Goal: Task Accomplishment & Management: Use online tool/utility

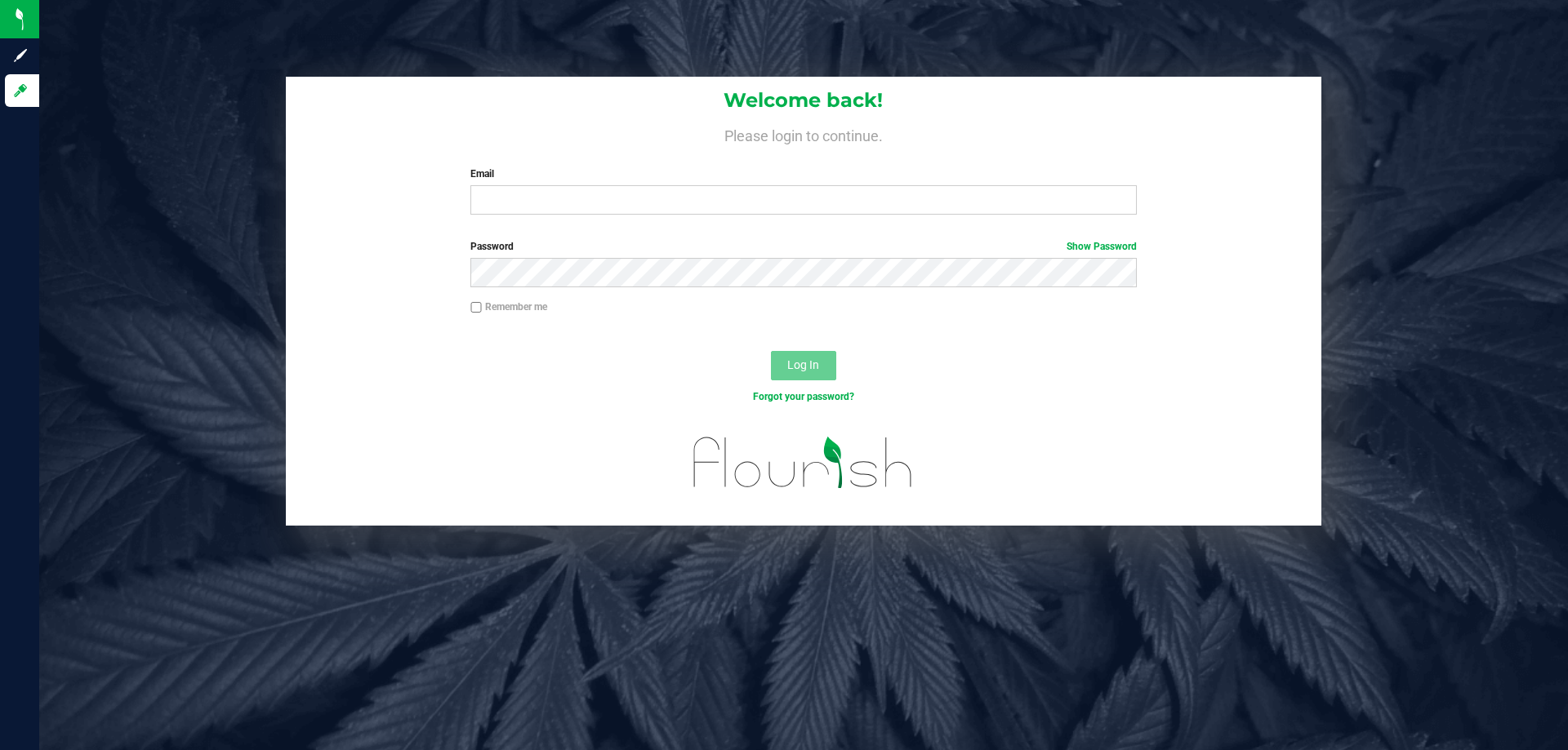
click at [766, 179] on label "Email" at bounding box center [803, 174] width 666 height 15
click at [766, 185] on input "Email" at bounding box center [803, 200] width 666 height 30
type input "[EMAIL_ADDRESS][DOMAIN_NAME]"
click at [771, 351] on button "Log In" at bounding box center [803, 366] width 66 height 30
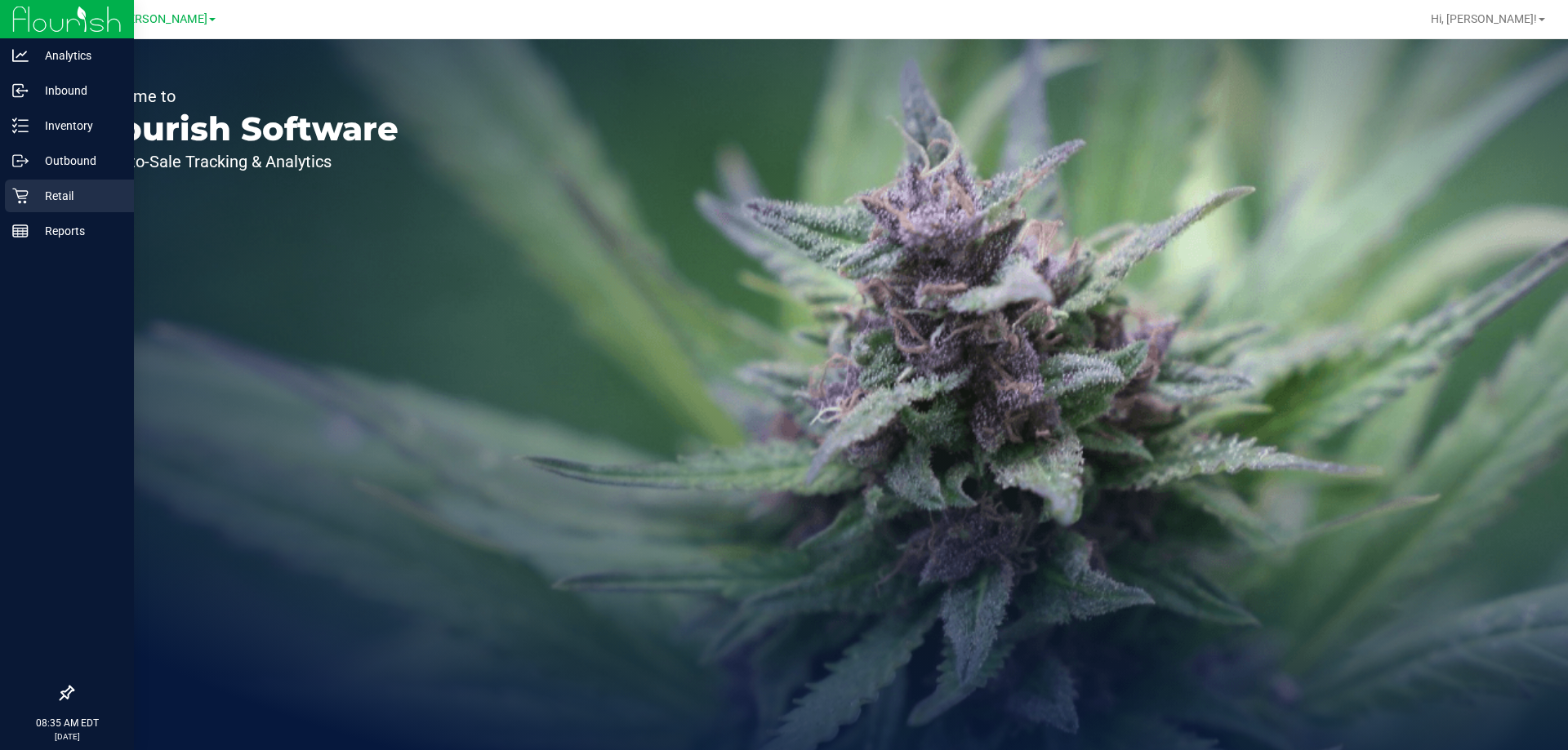
click at [4, 199] on link "Retail" at bounding box center [67, 197] width 134 height 35
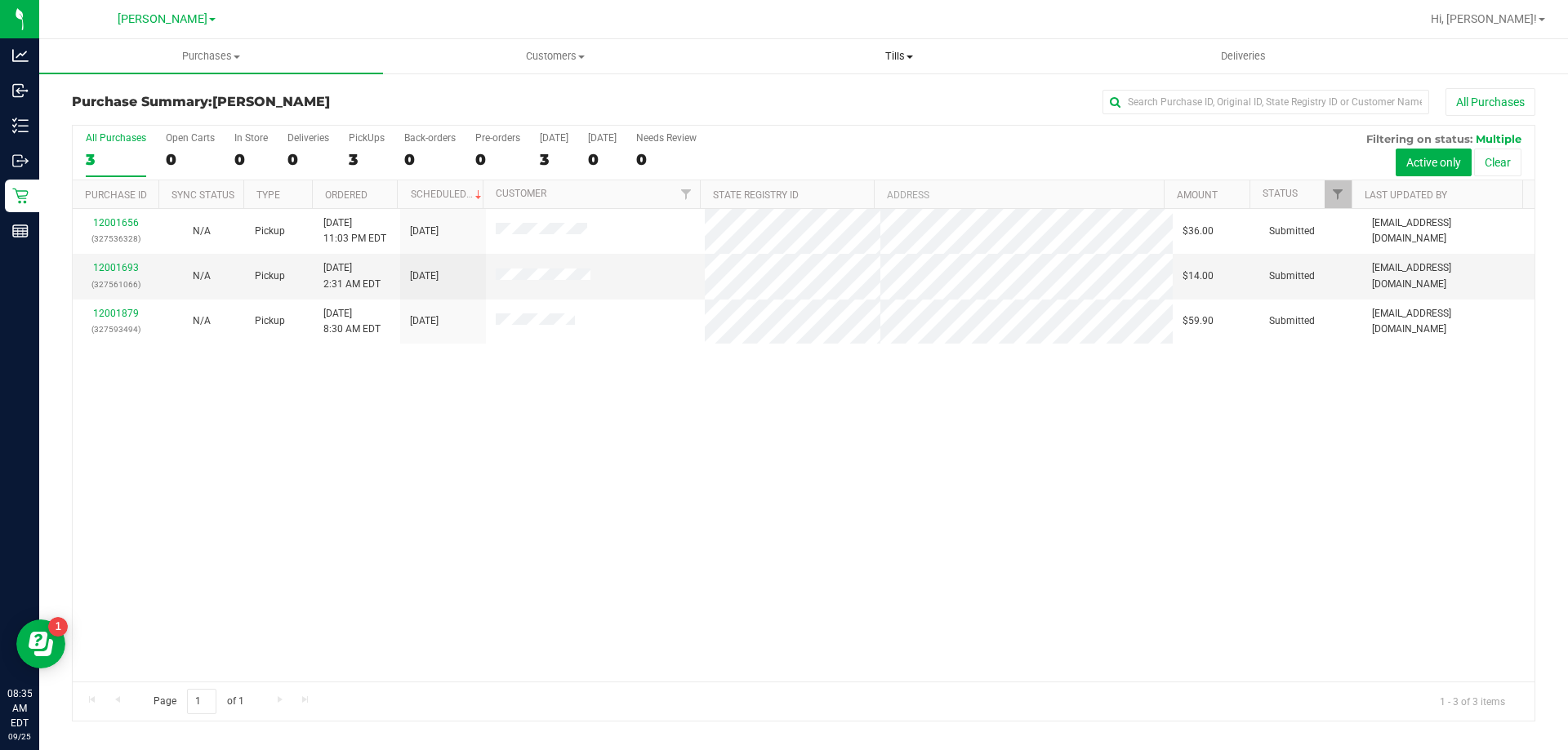
click at [898, 46] on uib-tab-heading "Tills Manage tills Reconcile e-payments" at bounding box center [898, 56] width 342 height 32
click at [857, 87] on ul "Manage tills Reconcile e-payments" at bounding box center [898, 108] width 344 height 69
click at [890, 65] on uib-tab-heading "Tills Manage tills Reconcile e-payments" at bounding box center [898, 56] width 344 height 34
click at [879, 94] on li "Manage tills" at bounding box center [898, 98] width 344 height 19
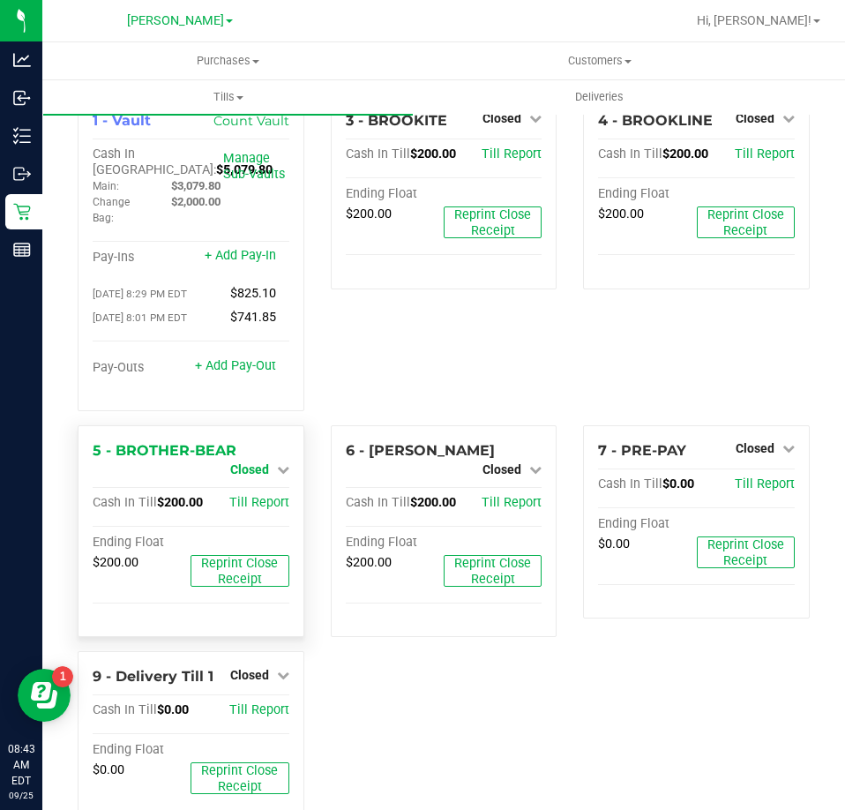
click at [261, 475] on span "Closed" at bounding box center [249, 469] width 39 height 14
click at [262, 491] on link "Open Till" at bounding box center [249, 484] width 47 height 14
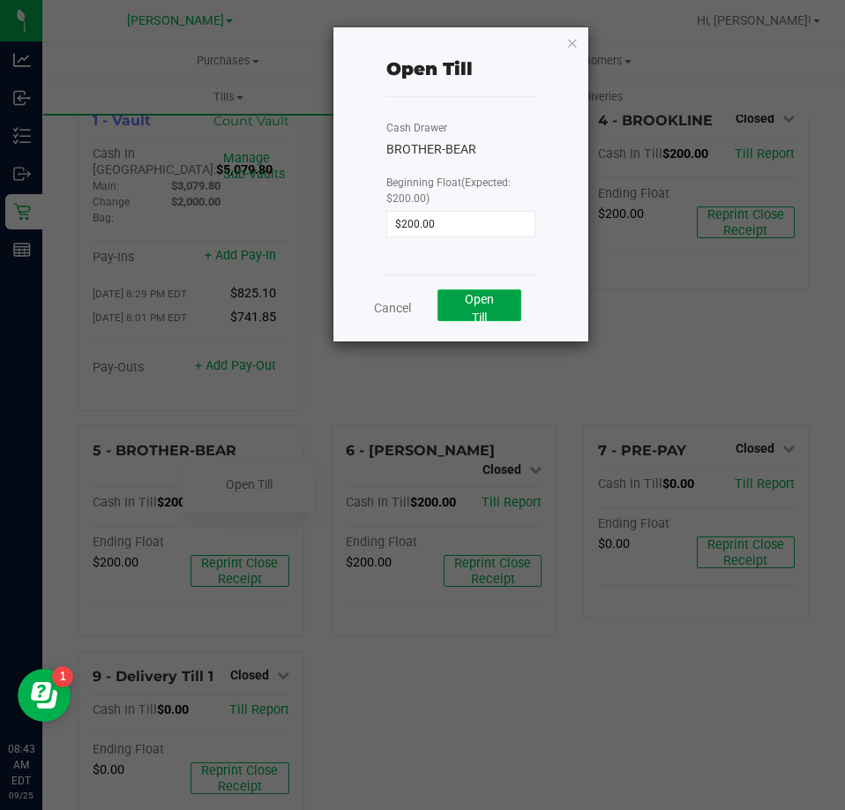
click at [500, 311] on button "Open Till" at bounding box center [479, 305] width 84 height 32
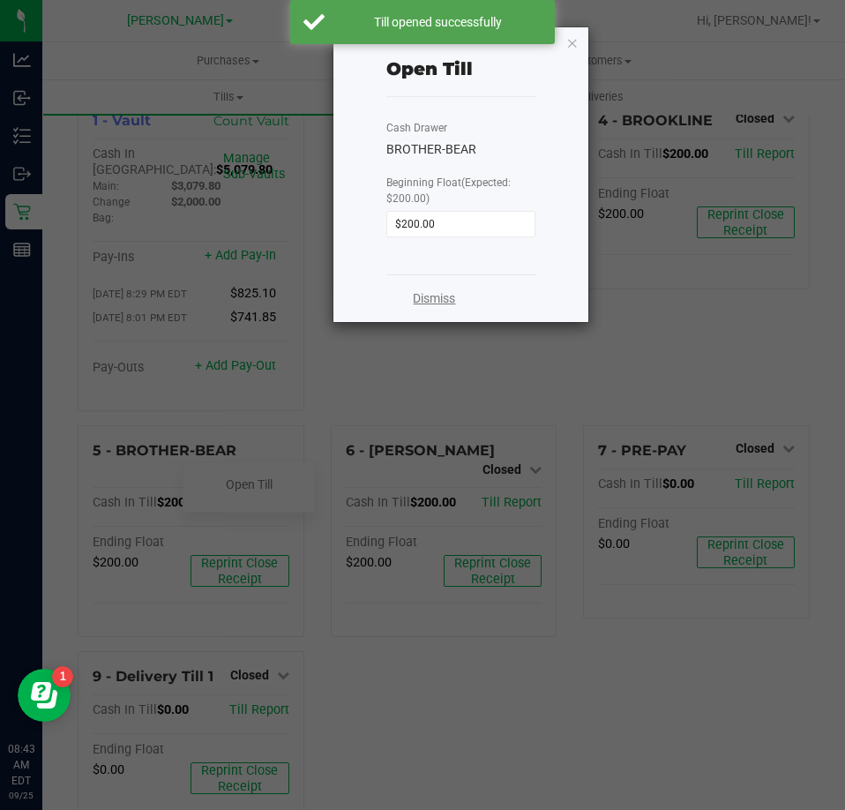
click at [429, 302] on link "Dismiss" at bounding box center [434, 298] width 42 height 19
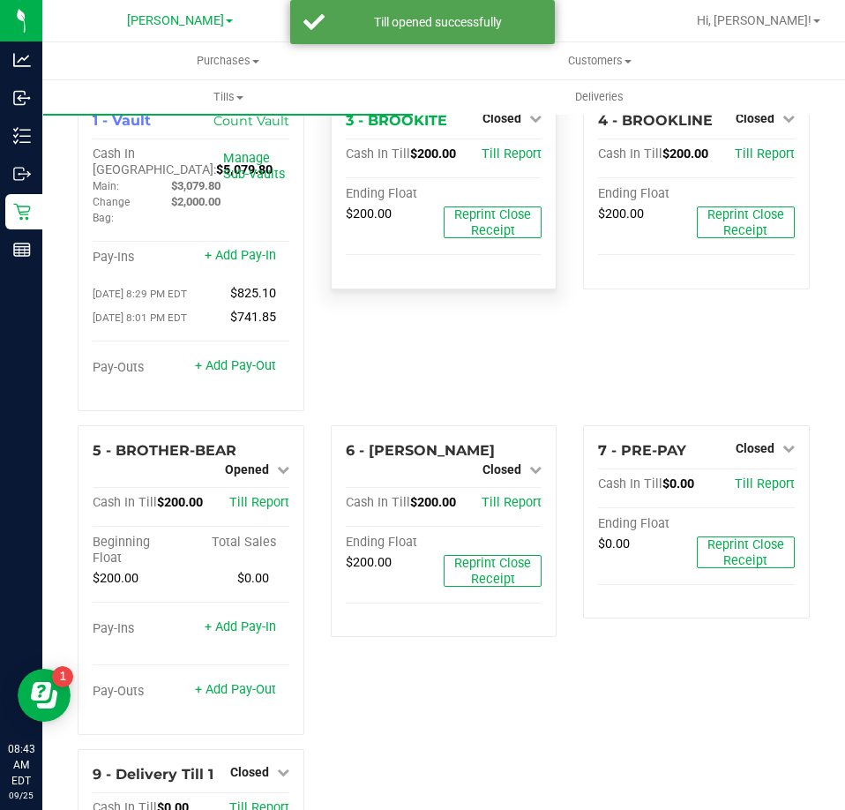
click at [519, 126] on div "Closed" at bounding box center [511, 118] width 59 height 21
click at [513, 116] on link "Closed" at bounding box center [511, 118] width 59 height 14
click at [527, 148] on div "Open Till" at bounding box center [502, 156] width 131 height 22
click at [507, 151] on link "Open Till" at bounding box center [501, 155] width 47 height 14
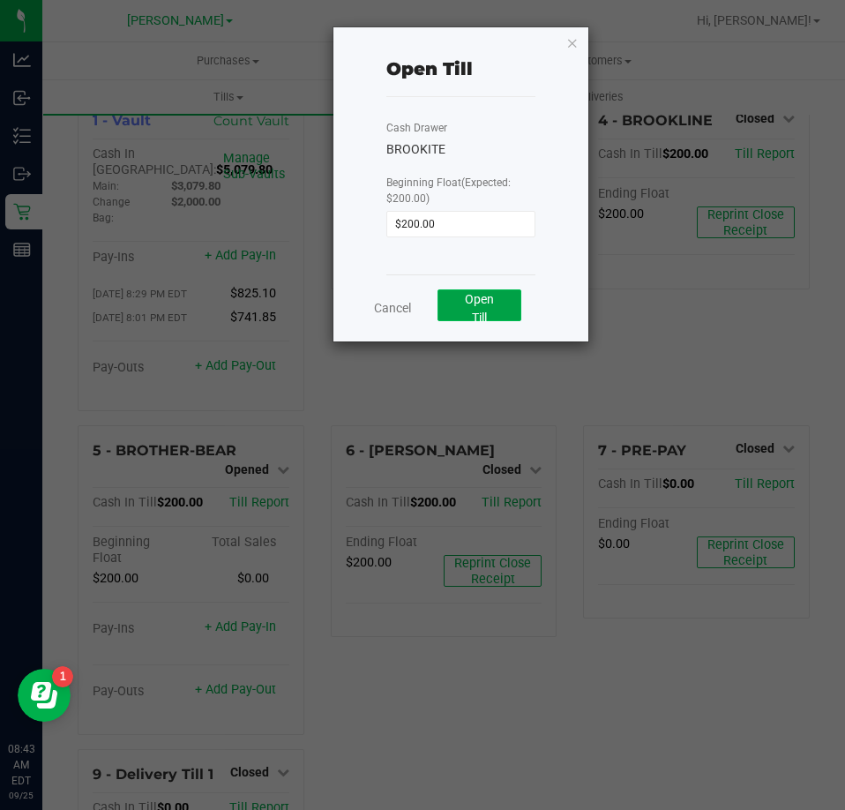
click at [466, 305] on span "Open Till" at bounding box center [479, 308] width 29 height 33
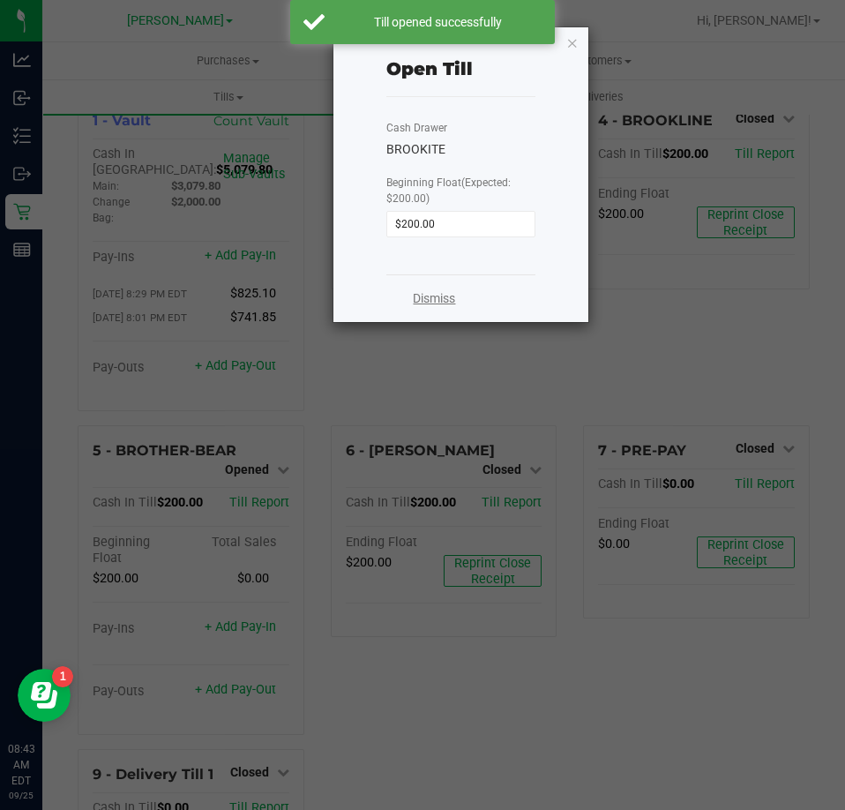
click at [439, 300] on link "Dismiss" at bounding box center [434, 298] width 42 height 19
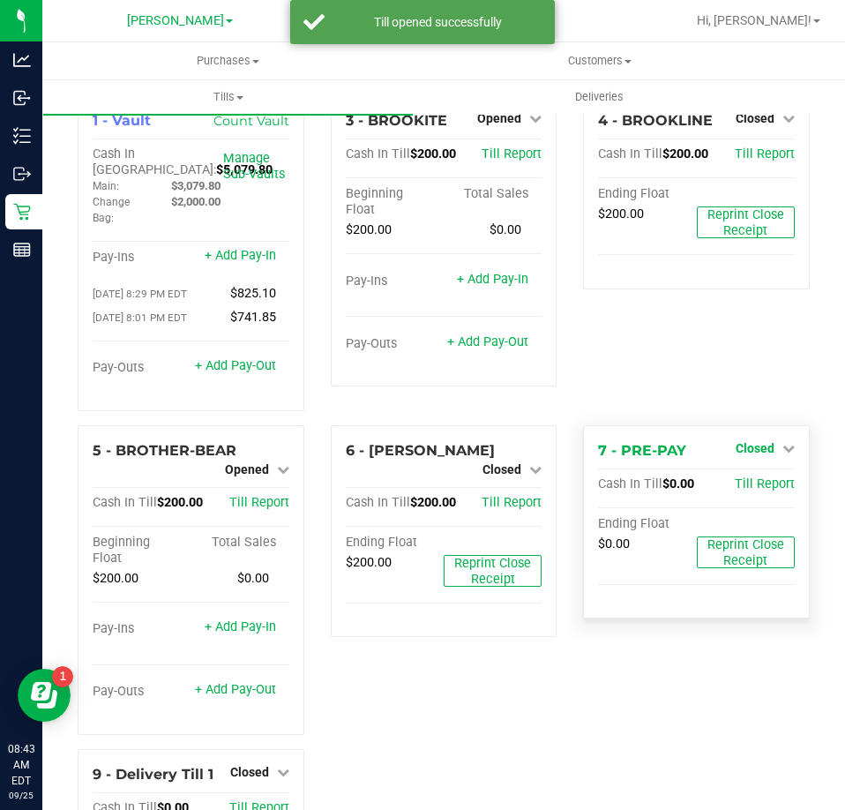
click at [749, 448] on span "Closed" at bounding box center [754, 448] width 39 height 14
click at [724, 480] on div "Open Till" at bounding box center [754, 485] width 131 height 22
click at [731, 482] on link "Open Till" at bounding box center [754, 484] width 47 height 14
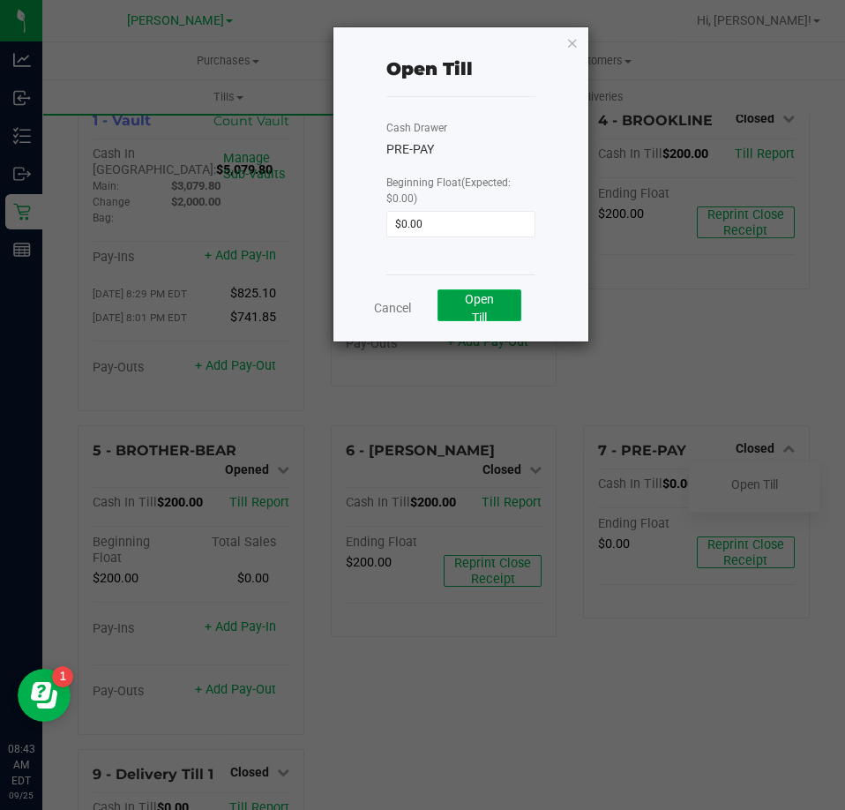
click at [487, 316] on span "Open Till" at bounding box center [479, 308] width 29 height 33
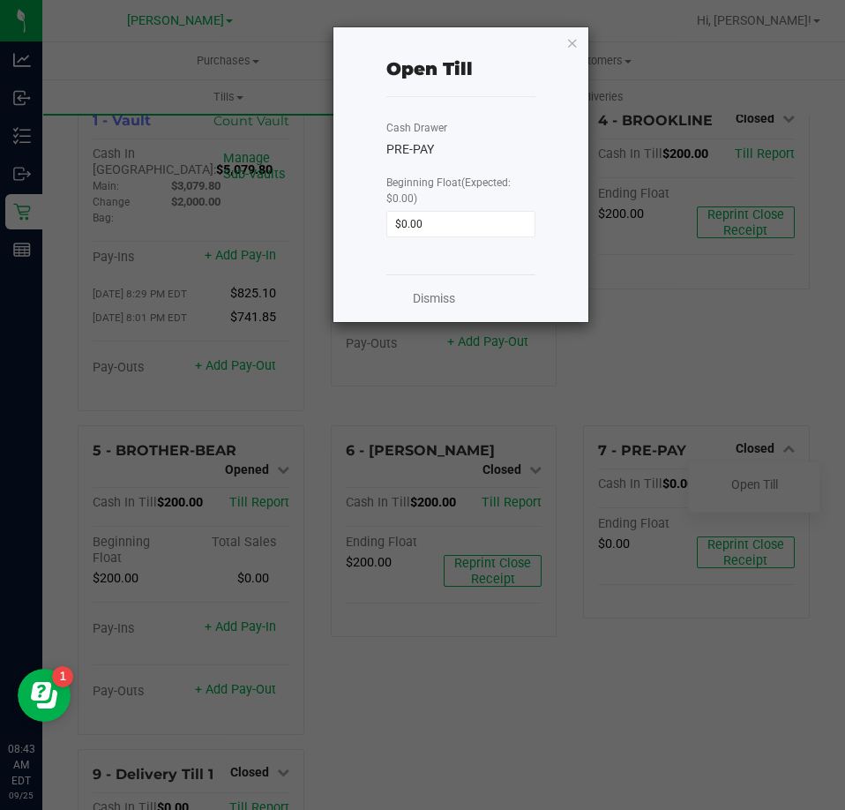
click at [434, 282] on div "Dismiss" at bounding box center [461, 298] width 150 height 48
click at [434, 292] on link "Dismiss" at bounding box center [434, 298] width 42 height 19
